Goal: Task Accomplishment & Management: Complete application form

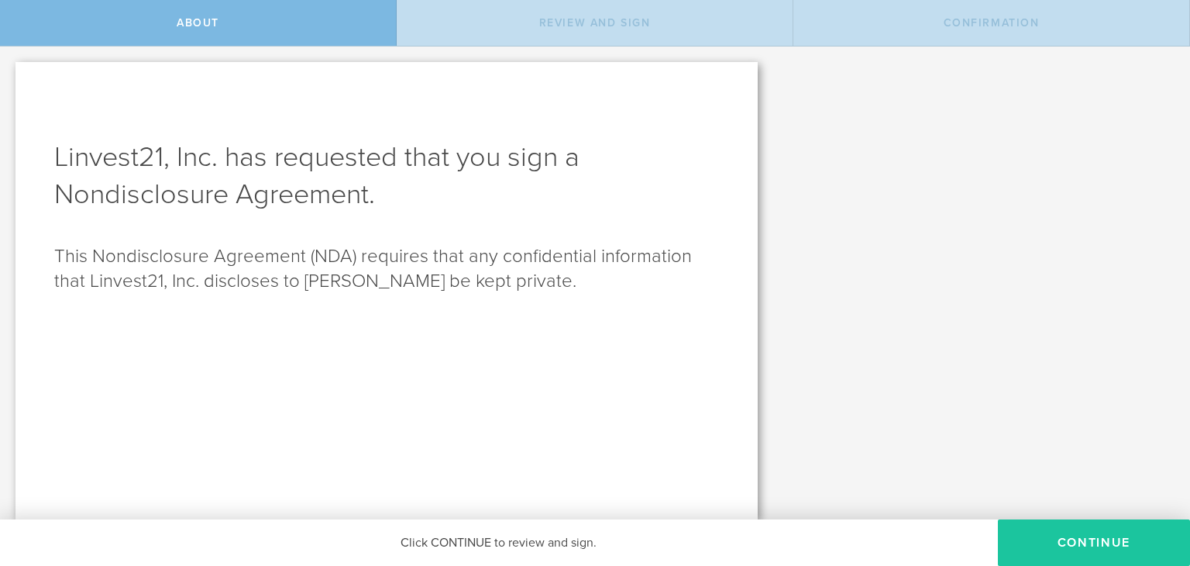
click at [1127, 534] on button "Continue" at bounding box center [1094, 542] width 192 height 46
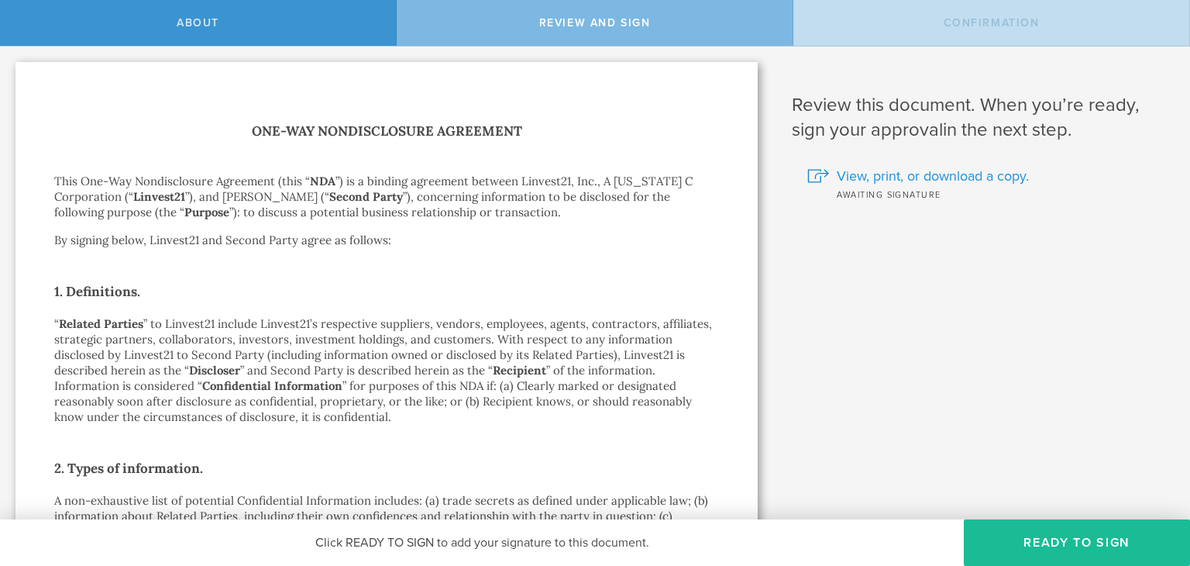
click at [982, 180] on span "View, print, or download a copy." at bounding box center [933, 176] width 192 height 20
click at [1026, 530] on button "Ready to Sign" at bounding box center [1077, 542] width 226 height 46
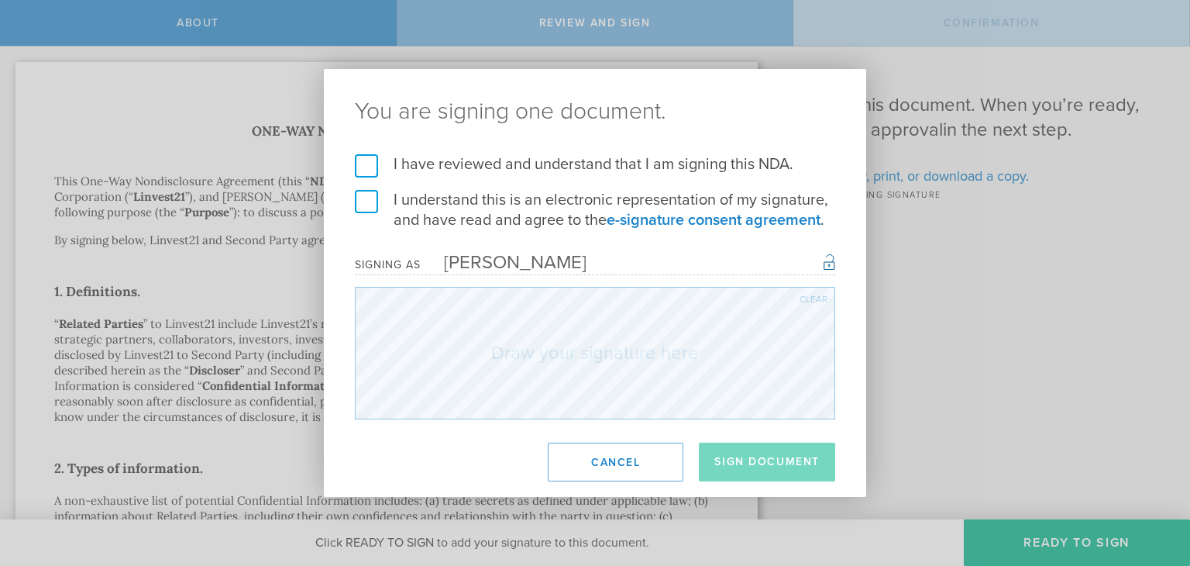
click at [363, 159] on label "I have reviewed and understand that I am signing this NDA." at bounding box center [595, 164] width 480 height 20
click at [0, 0] on input "I have reviewed and understand that I am signing this NDA." at bounding box center [0, 0] width 0 height 0
click at [359, 198] on label "I understand this is an electronic representation of my signature, and have rea…" at bounding box center [595, 210] width 480 height 40
click at [0, 0] on input "I understand this is an electronic representation of my signature, and have rea…" at bounding box center [0, 0] width 0 height 0
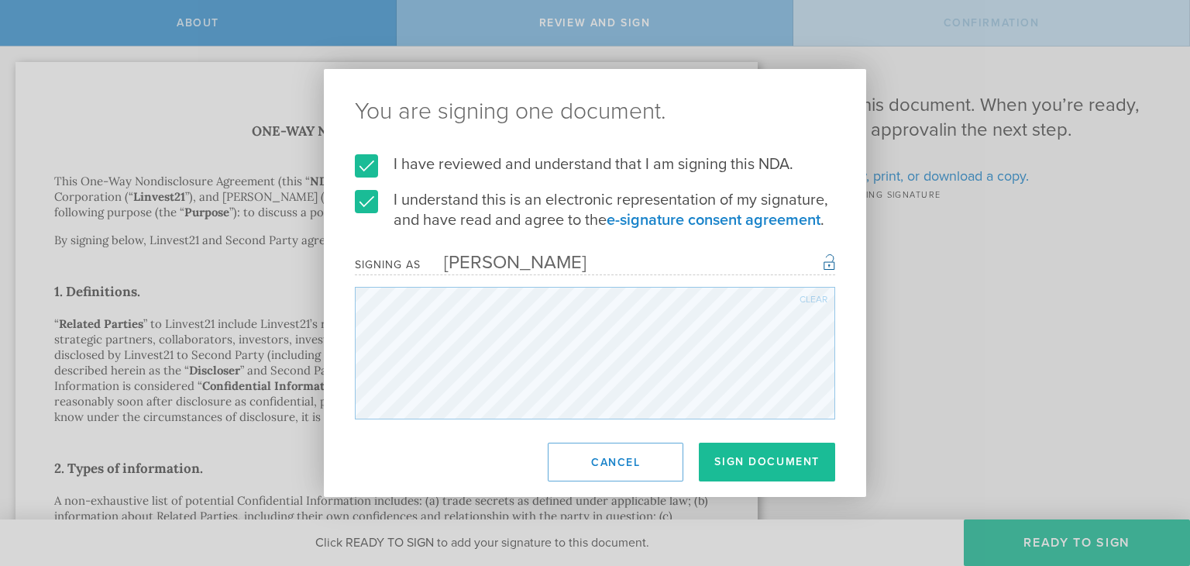
click at [813, 295] on div "Clear" at bounding box center [813, 298] width 28 height 9
click at [752, 453] on button "Sign Document" at bounding box center [767, 461] width 136 height 39
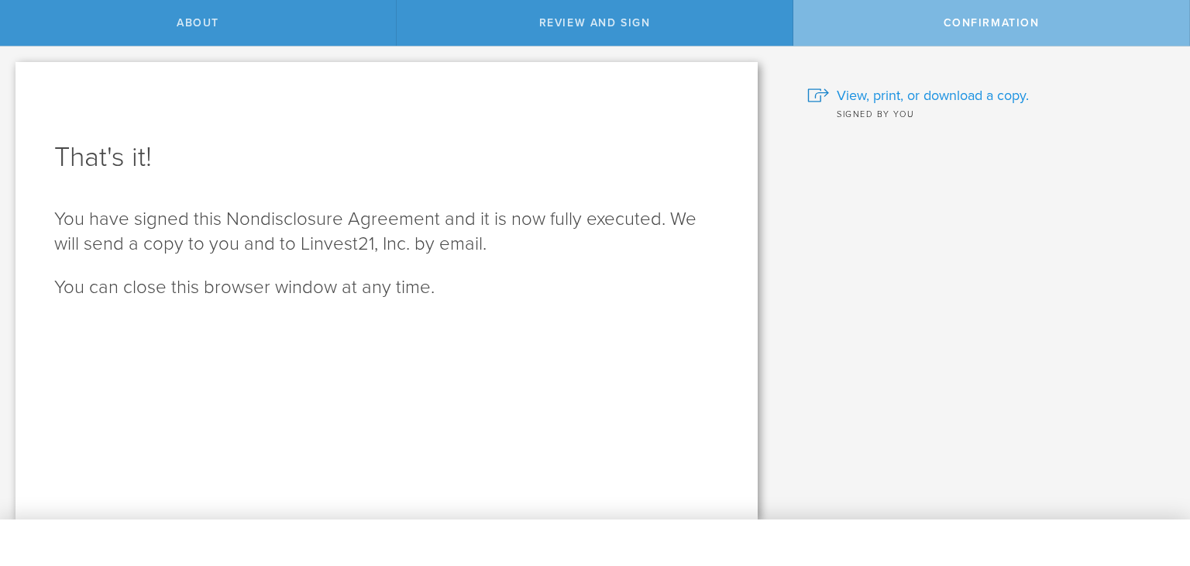
click at [904, 95] on span "View, print, or download a copy." at bounding box center [933, 95] width 192 height 20
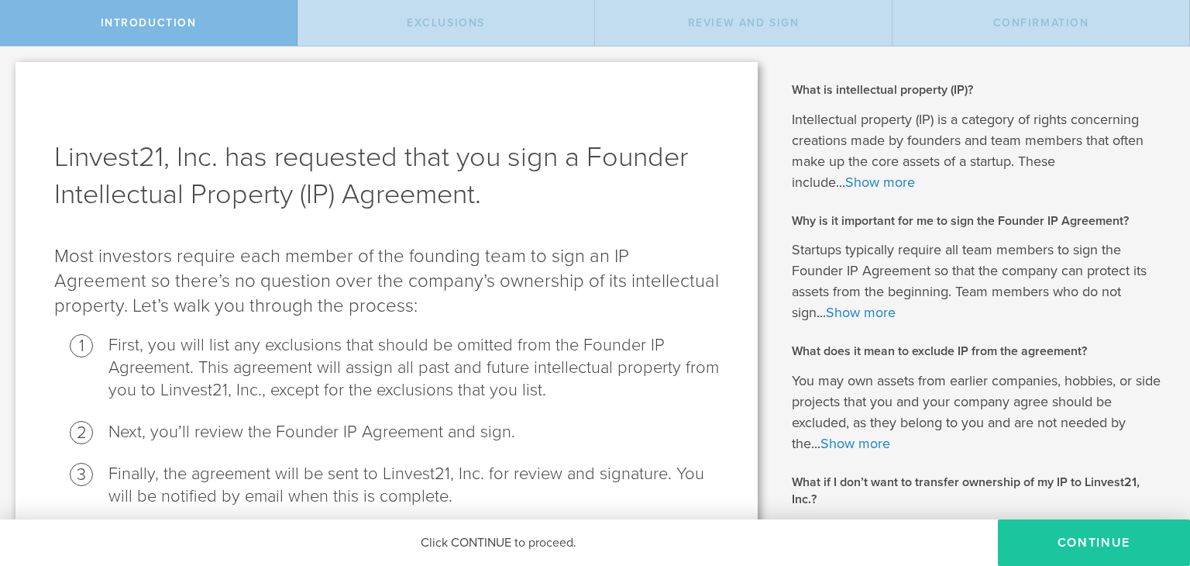
click at [1084, 546] on button "Continue" at bounding box center [1094, 542] width 192 height 46
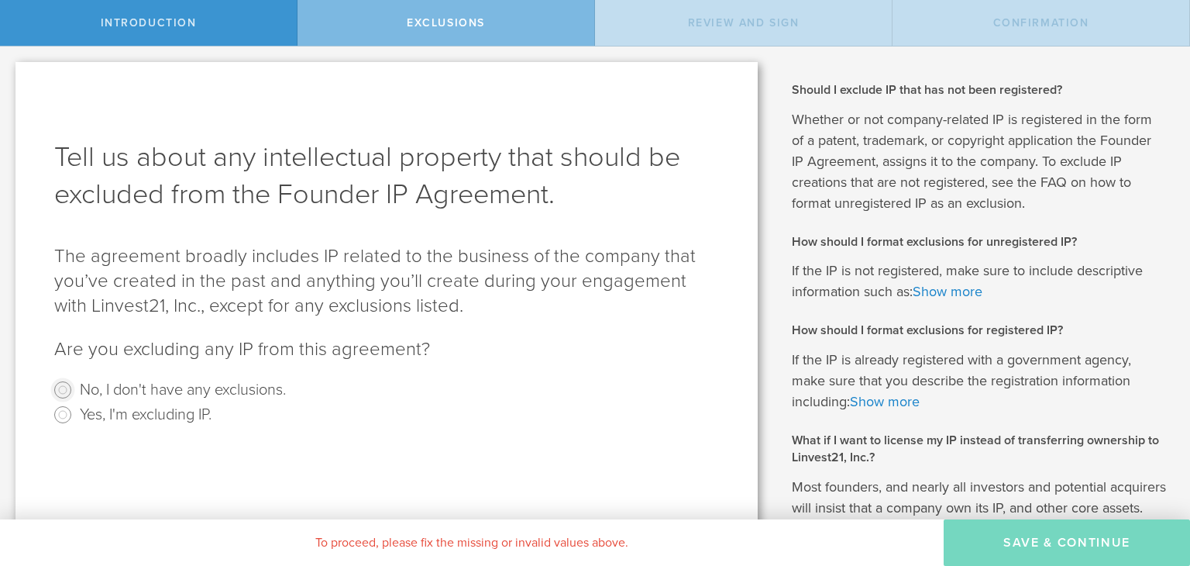
click at [60, 388] on input "No, I don't have any exclusions." at bounding box center [62, 389] width 25 height 25
radio input "true"
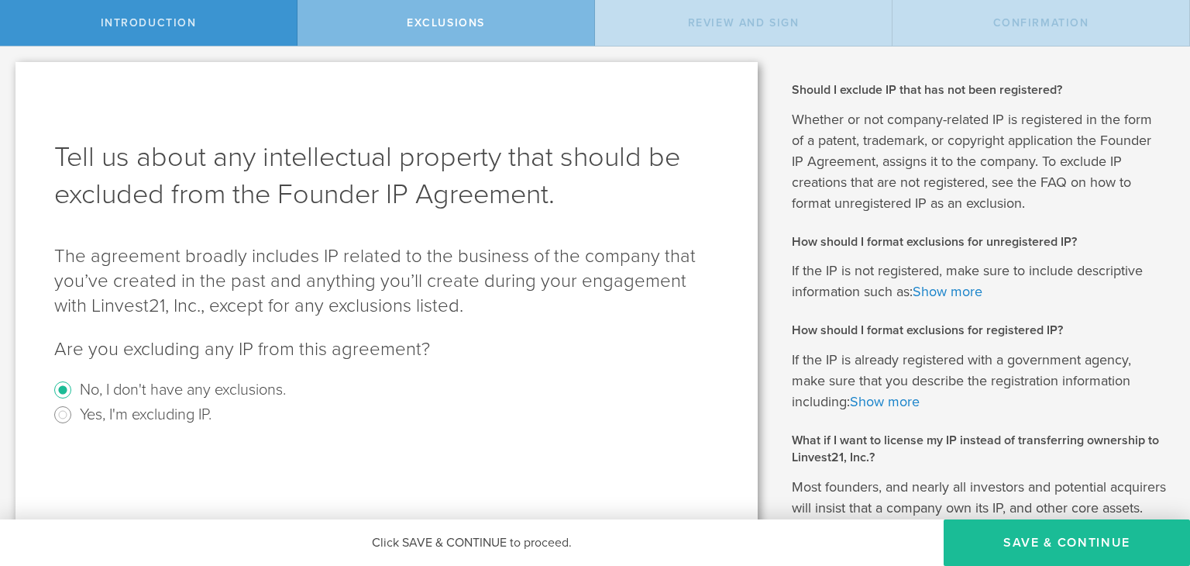
click at [161, 388] on label "No, I don't have any exclusions." at bounding box center [183, 388] width 206 height 22
click at [75, 388] on input "No, I don't have any exclusions." at bounding box center [62, 389] width 25 height 25
click at [161, 388] on label "No, I don't have any exclusions." at bounding box center [183, 388] width 206 height 22
click at [75, 388] on input "No, I don't have any exclusions." at bounding box center [62, 389] width 25 height 25
click at [161, 388] on label "No, I don't have any exclusions." at bounding box center [183, 388] width 206 height 22
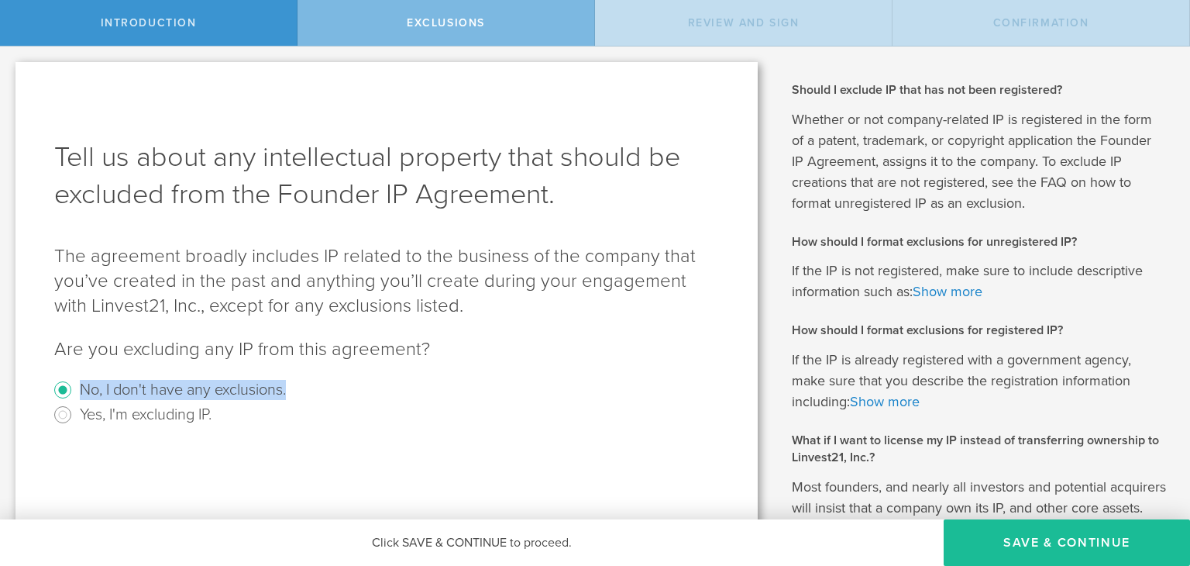
click at [75, 388] on input "No, I don't have any exclusions." at bounding box center [62, 389] width 25 height 25
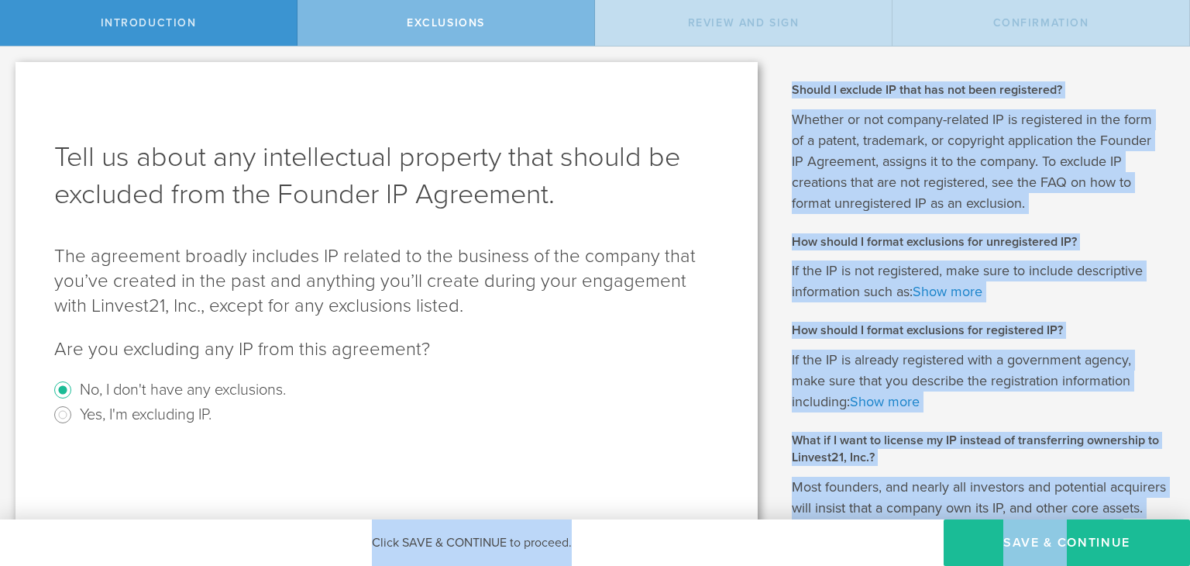
scroll to position [260, 0]
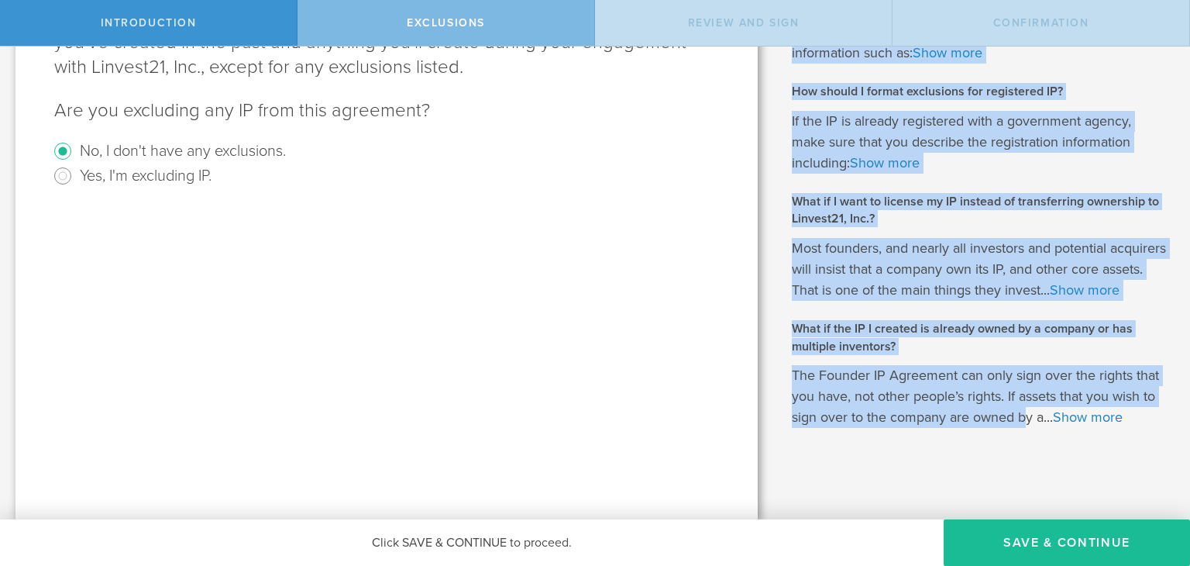
drag, startPoint x: 617, startPoint y: 428, endPoint x: 1021, endPoint y: 506, distance: 411.0
click at [1021, 506] on div "Linvest21, Inc. has requested that you sign a Founder Intellectual Property (IP…" at bounding box center [595, 163] width 1190 height 711
click at [1021, 506] on div "What is intellectual property (IP)? Intellectual property (IP) is a category of…" at bounding box center [981, 163] width 417 height 711
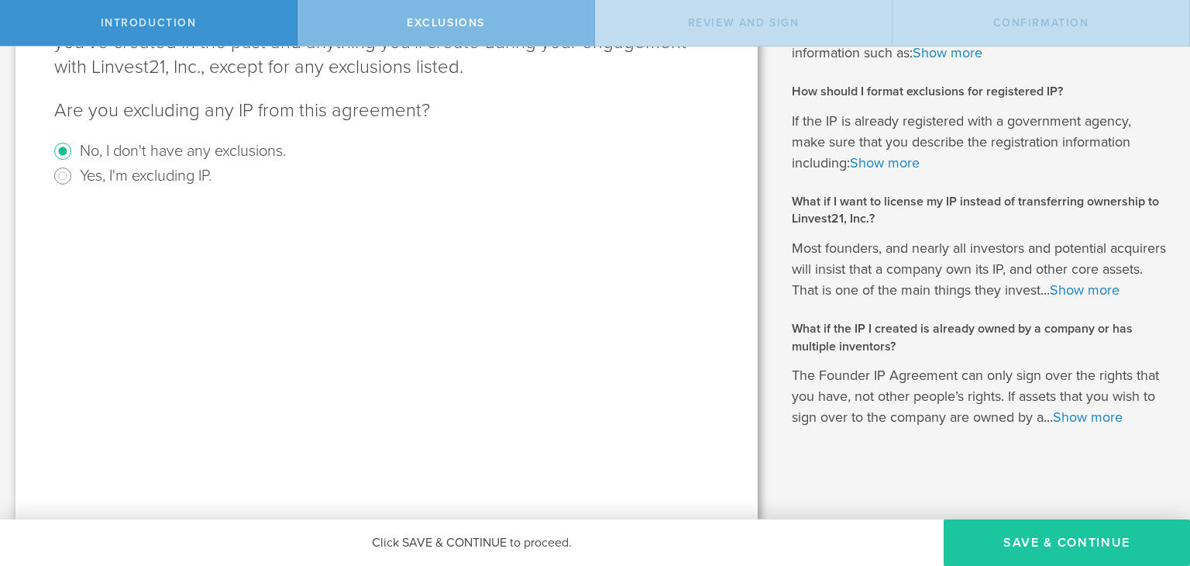
click at [1024, 542] on button "Save & Continue" at bounding box center [1067, 542] width 246 height 46
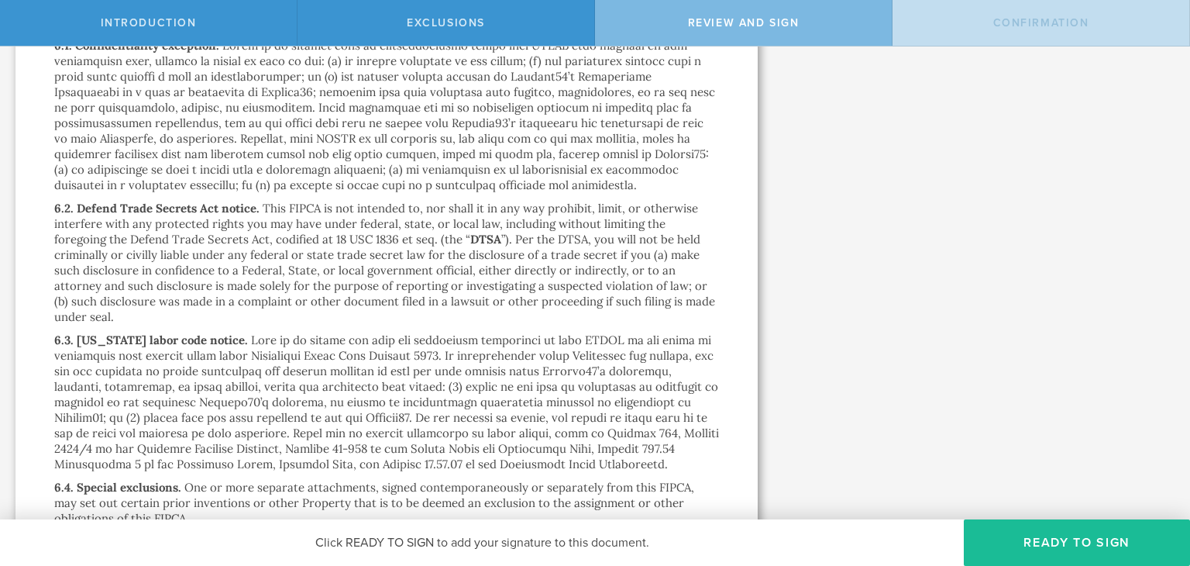
scroll to position [2498, 0]
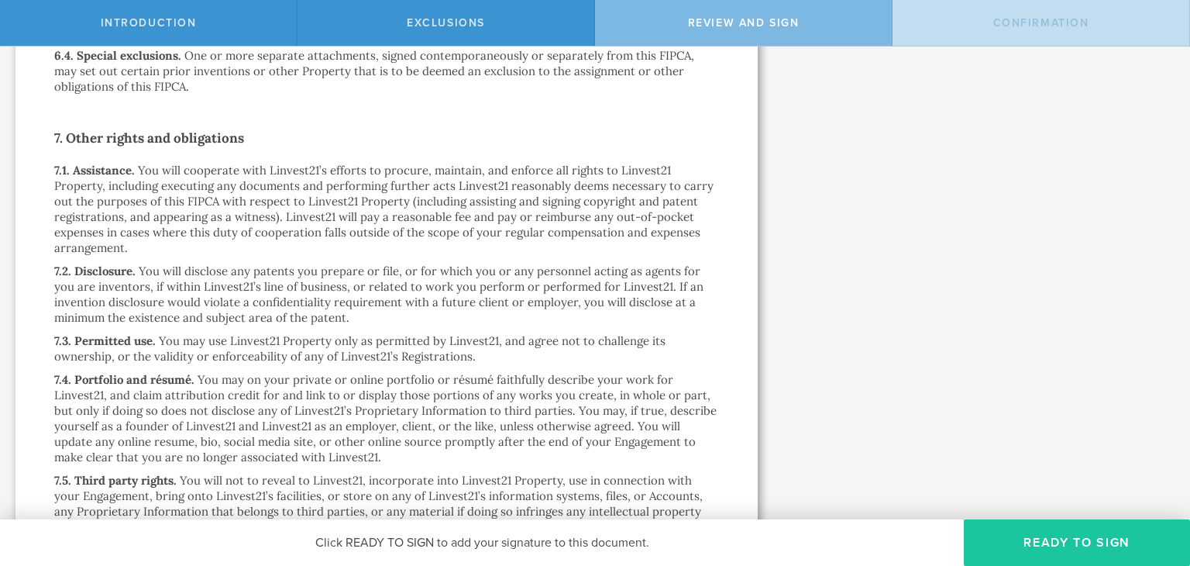
click at [987, 537] on button "Ready to Sign" at bounding box center [1077, 542] width 226 height 46
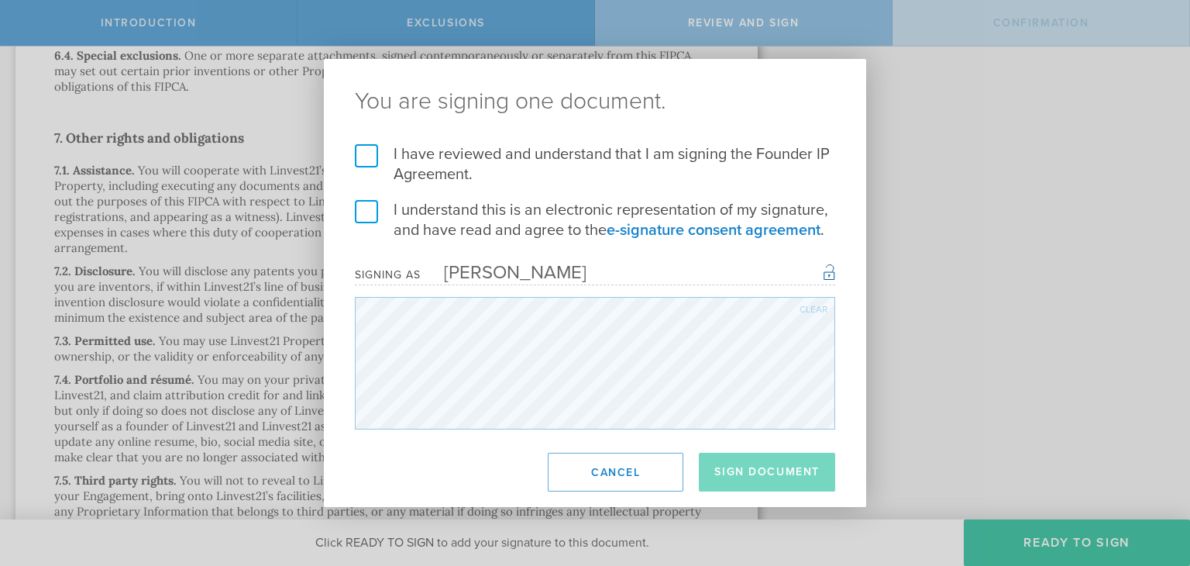
drag, startPoint x: 366, startPoint y: 149, endPoint x: 369, endPoint y: 211, distance: 62.8
click at [369, 211] on form "I have reviewed and understand that I am signing the Founder IP Agreement. I un…" at bounding box center [595, 286] width 480 height 285
click at [369, 211] on label "I understand this is an electronic representation of my signature, and have rea…" at bounding box center [595, 220] width 480 height 40
click at [0, 0] on input "I understand this is an electronic representation of my signature, and have rea…" at bounding box center [0, 0] width 0 height 0
click at [370, 157] on label "I have reviewed and understand that I am signing the Founder IP Agreement." at bounding box center [595, 164] width 480 height 40
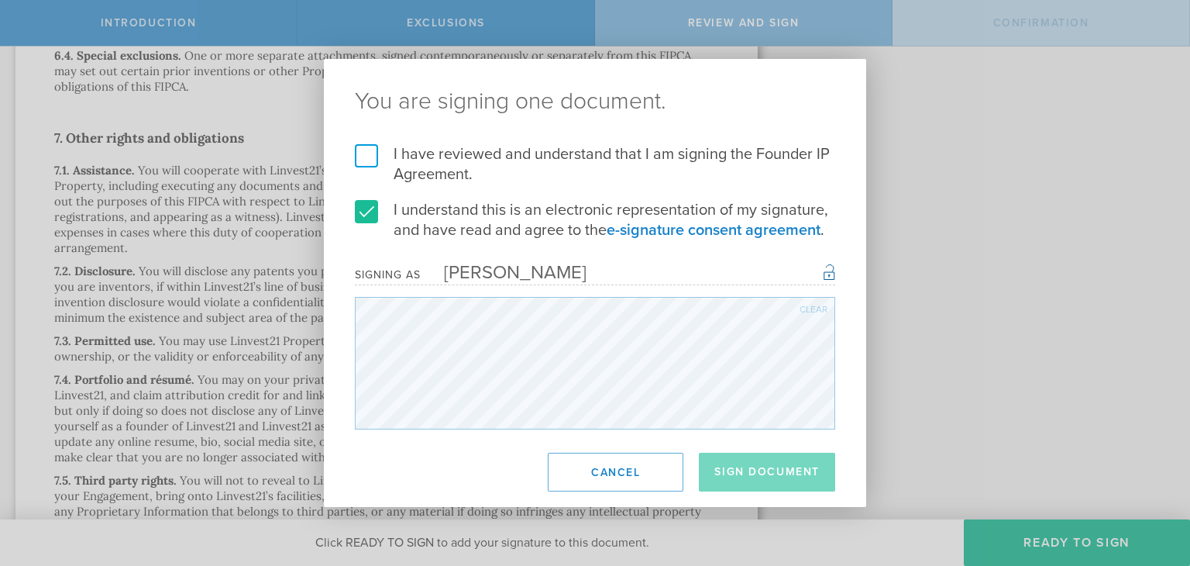
click at [0, 0] on input "I have reviewed and understand that I am signing the Founder IP Agreement." at bounding box center [0, 0] width 0 height 0
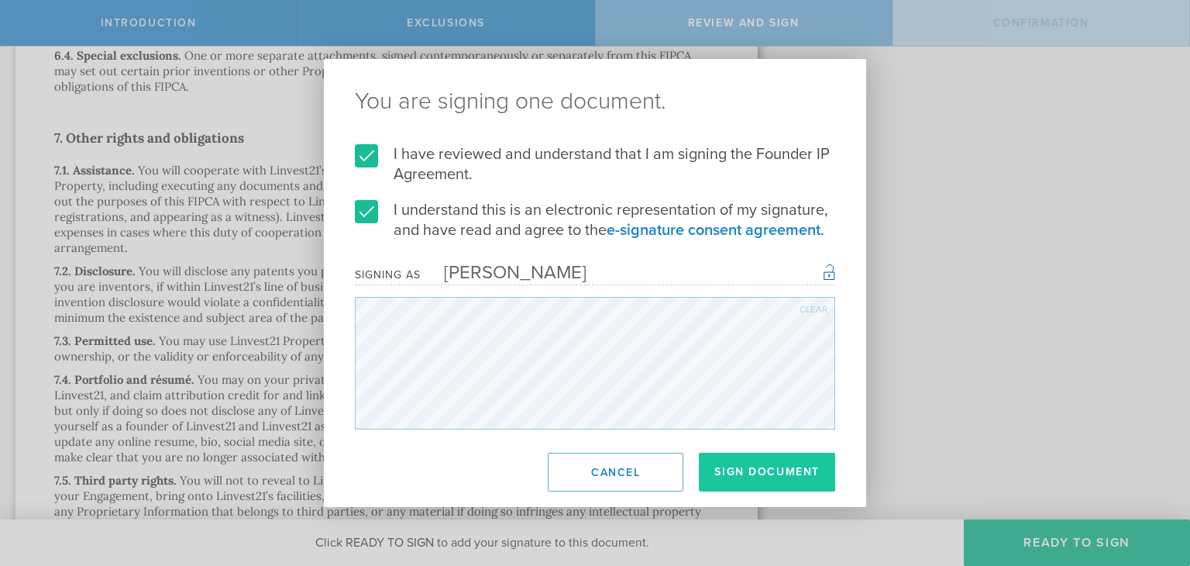
click at [744, 466] on button "Sign Document" at bounding box center [767, 471] width 136 height 39
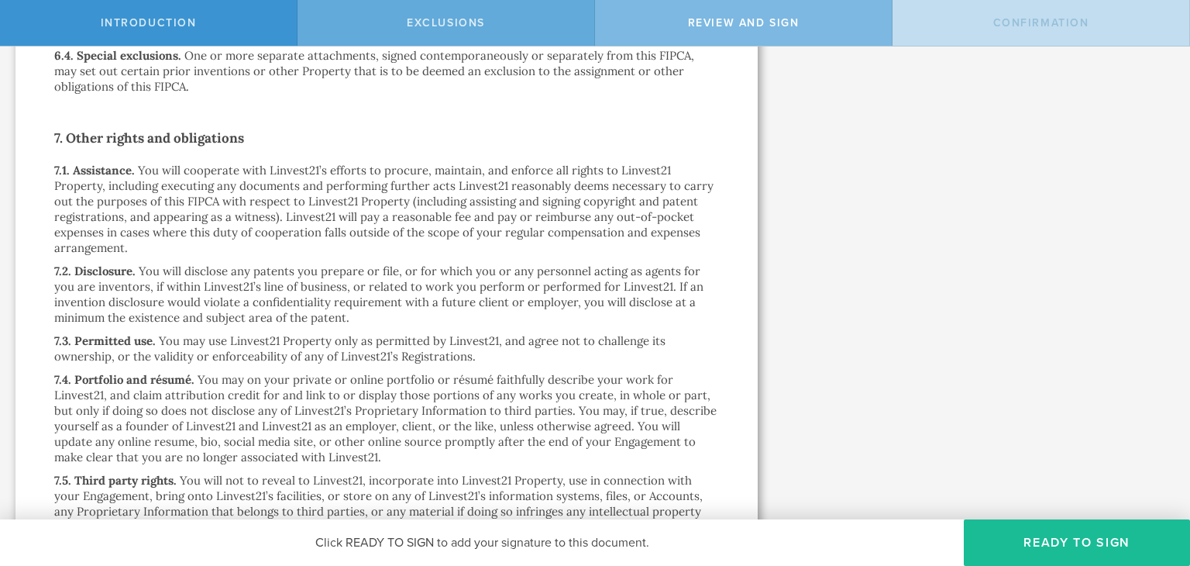
scroll to position [0, 0]
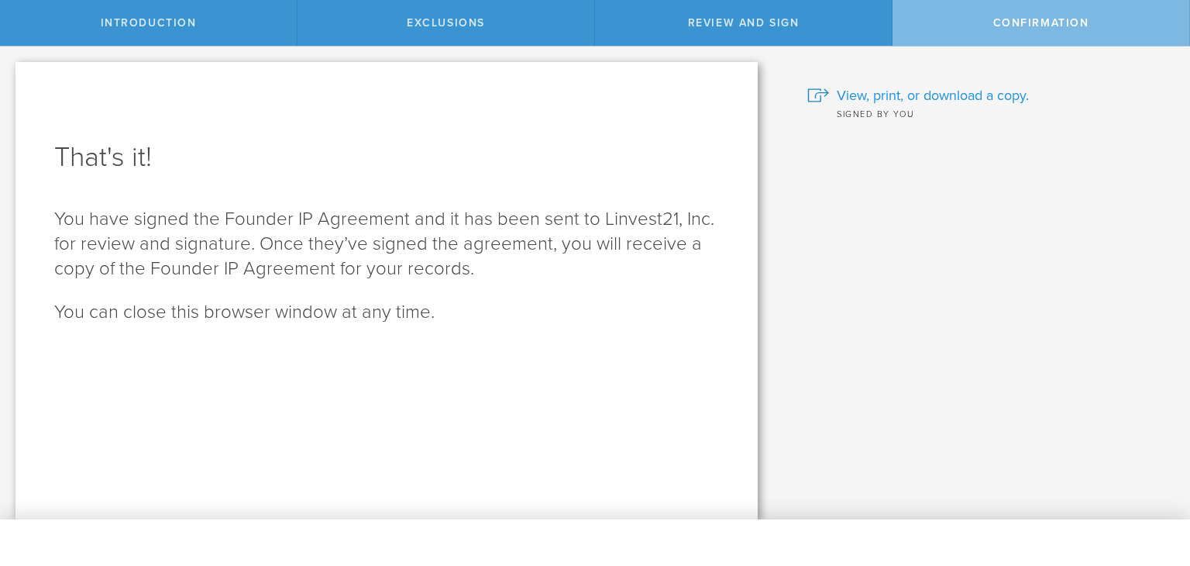
click at [923, 91] on span "View, print, or download a copy." at bounding box center [933, 95] width 192 height 20
